Goal: Navigation & Orientation: Find specific page/section

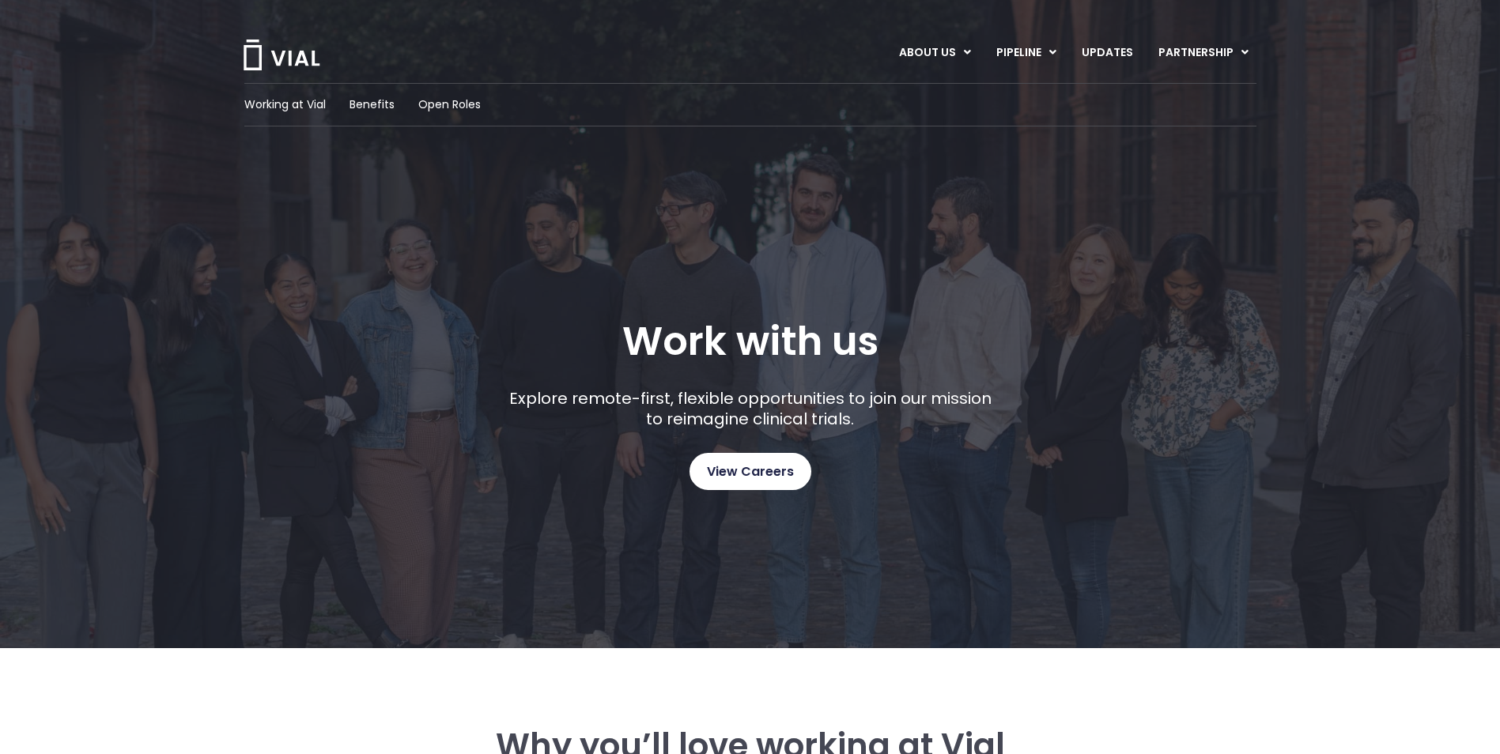
click at [752, 466] on span "View Careers" at bounding box center [750, 472] width 87 height 21
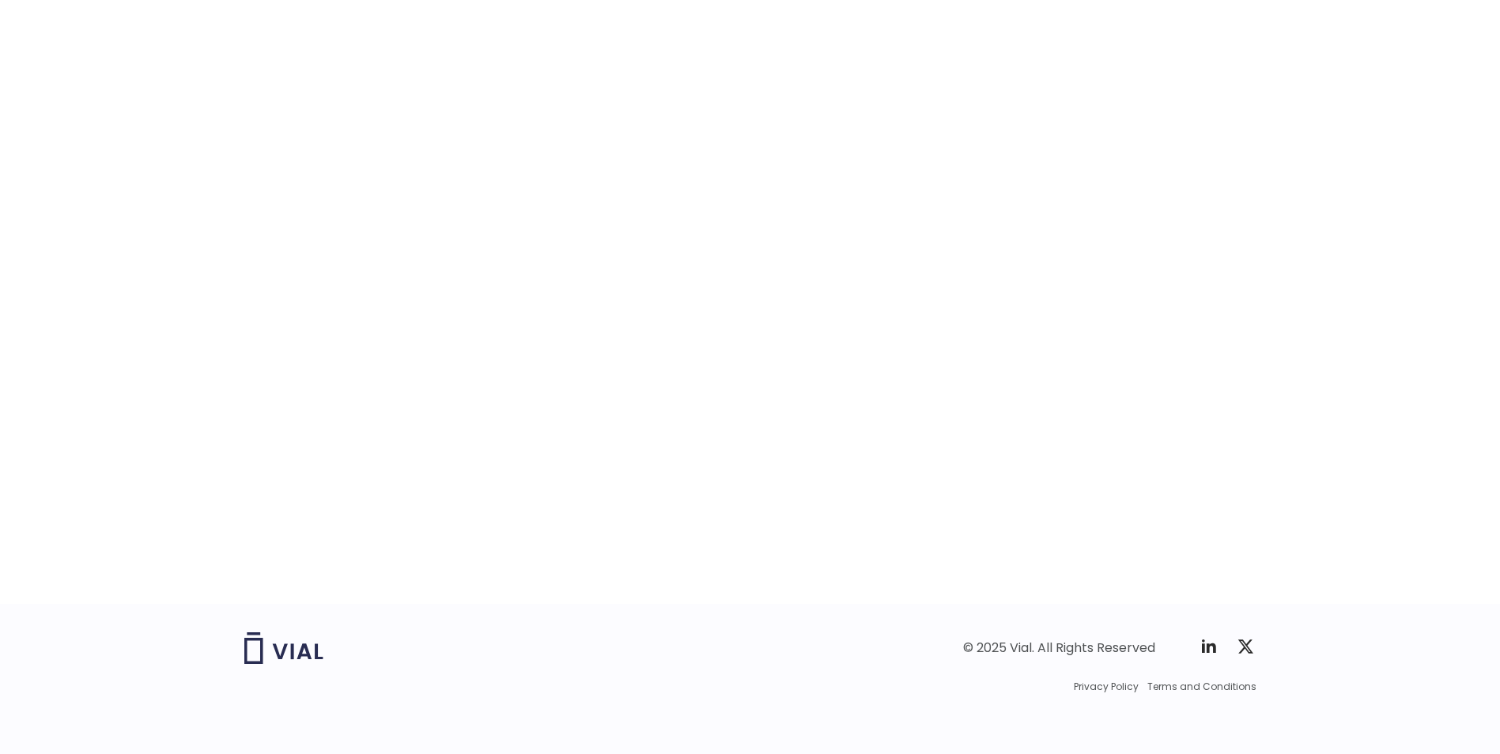
scroll to position [2345, 0]
